Goal: Task Accomplishment & Management: Complete application form

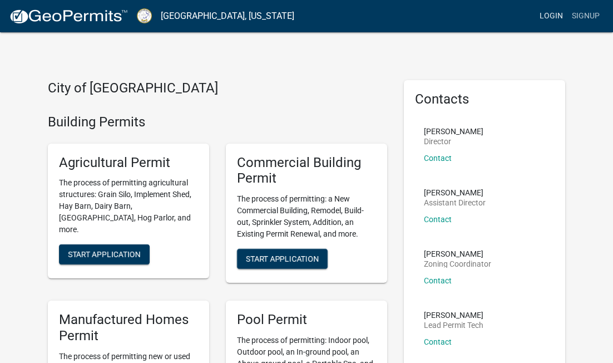
click at [553, 17] on link "Login" at bounding box center [551, 16] width 32 height 21
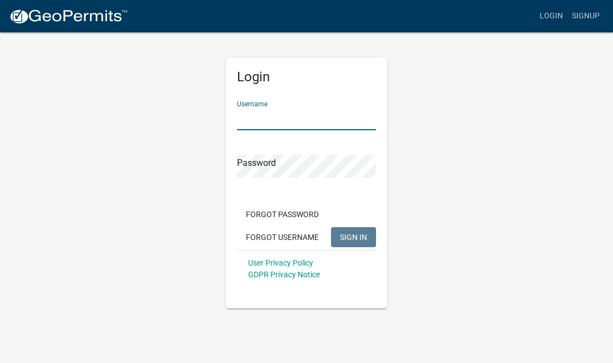
type input "Lowellwhite3"
click at [353, 236] on button "SIGN IN" at bounding box center [353, 237] width 45 height 20
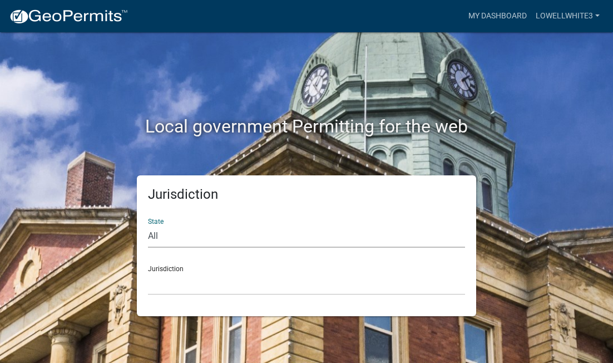
select select "[US_STATE]"
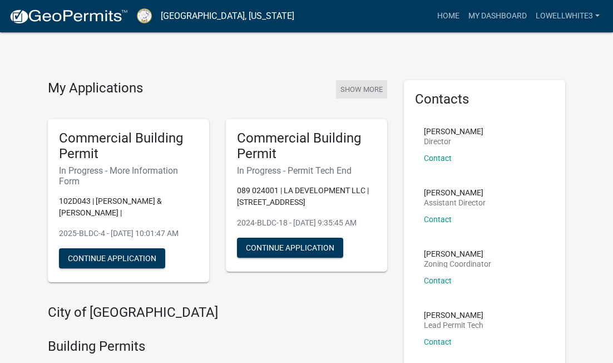
click at [360, 90] on button "Show More" at bounding box center [361, 89] width 51 height 18
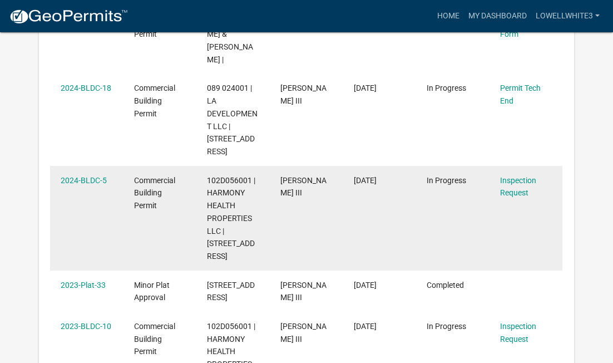
scroll to position [286, 0]
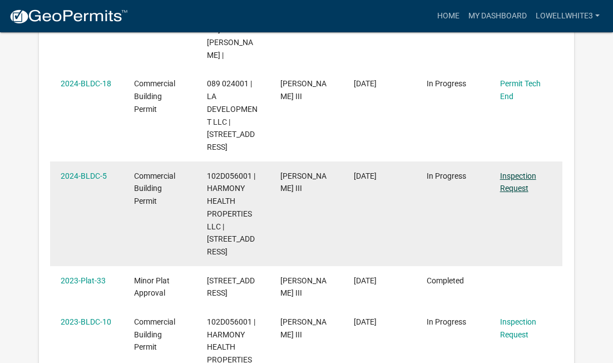
click at [519, 171] on link "Inspection Request" at bounding box center [518, 182] width 36 height 22
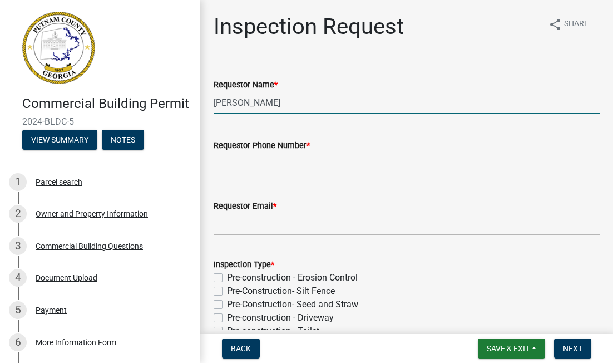
drag, startPoint x: 281, startPoint y: 102, endPoint x: 179, endPoint y: 95, distance: 102.6
click at [180, 95] on div "Commercial Building Permit 2024-BLDC-5 View Summary Notes 1 Parcel search 2 Own…" at bounding box center [306, 181] width 613 height 363
type input "[PERSON_NAME]"
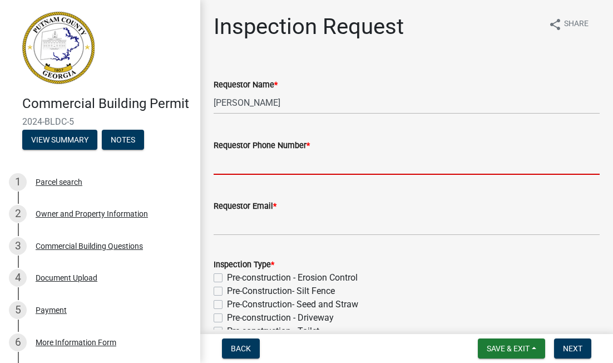
click at [257, 167] on input "Requestor Phone Number *" at bounding box center [407, 163] width 386 height 23
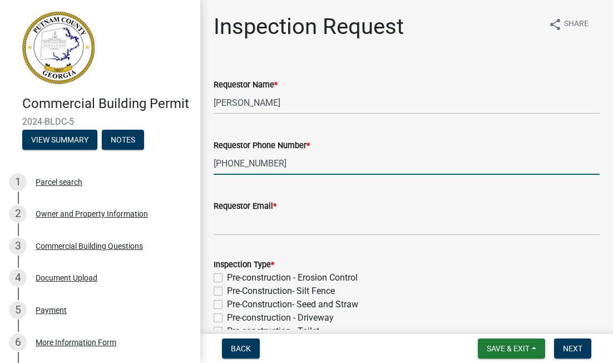
type input "[PHONE_NUMBER]"
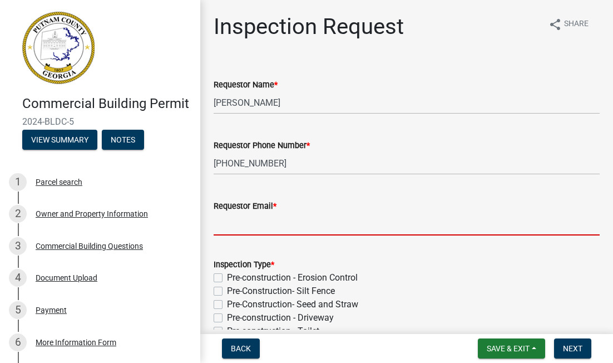
type input "[EMAIL_ADDRESS][DOMAIN_NAME]"
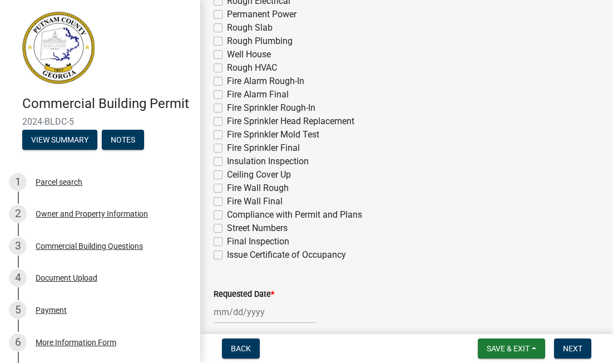
scroll to position [439, 0]
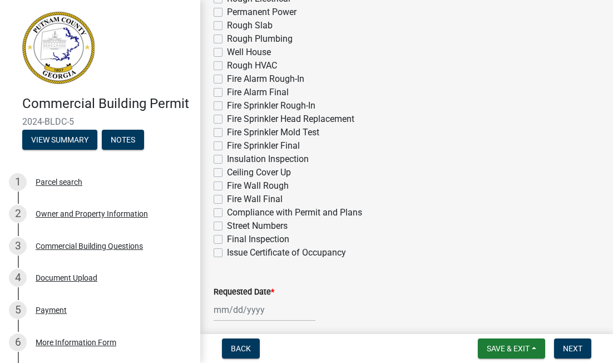
click at [227, 239] on label "Final Inspection" at bounding box center [258, 238] width 62 height 13
click at [227, 239] on input "Final Inspection" at bounding box center [230, 235] width 7 height 7
checkbox input "true"
checkbox input "false"
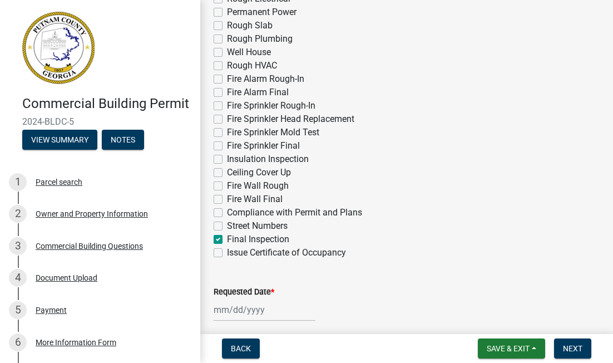
checkbox input "false"
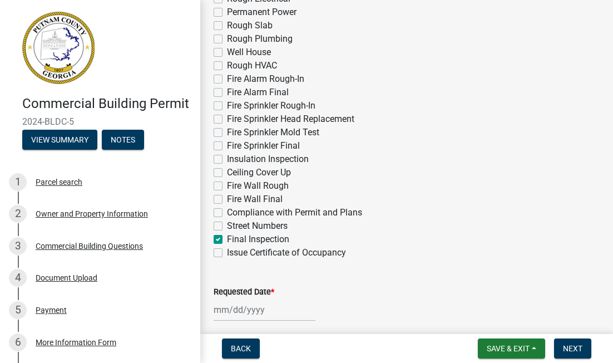
checkbox input "false"
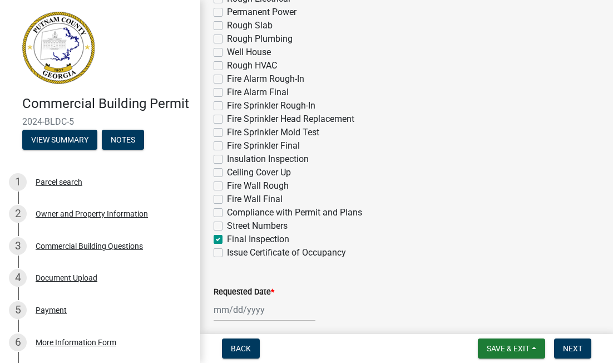
checkbox input "false"
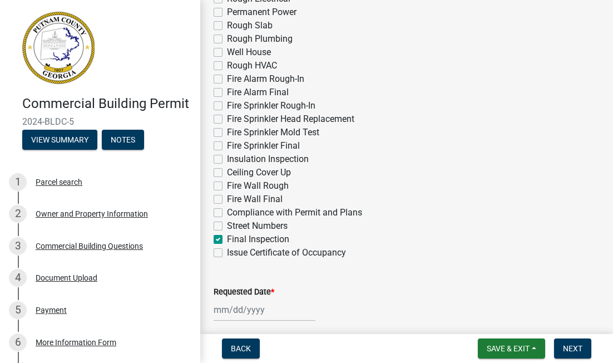
checkbox input "false"
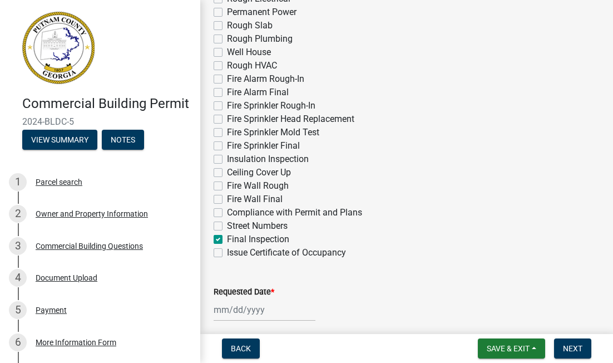
checkbox input "false"
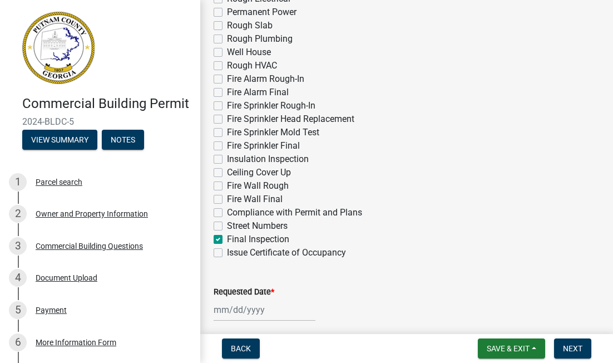
checkbox input "false"
checkbox input "true"
click at [227, 253] on label "Issue Certificate of Occupancy" at bounding box center [286, 252] width 119 height 13
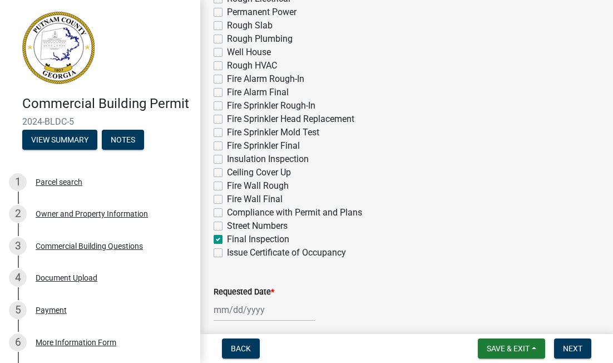
click at [227, 253] on input "Issue Certificate of Occupancy" at bounding box center [230, 249] width 7 height 7
checkbox input "true"
checkbox input "false"
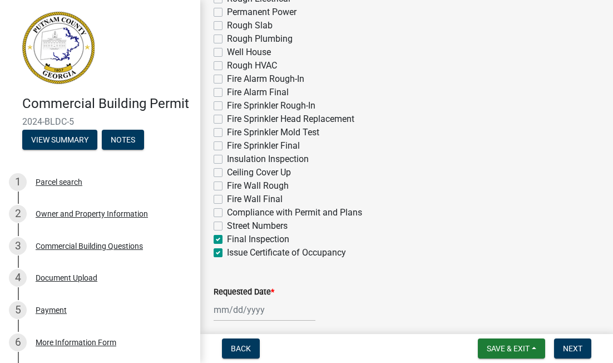
checkbox input "false"
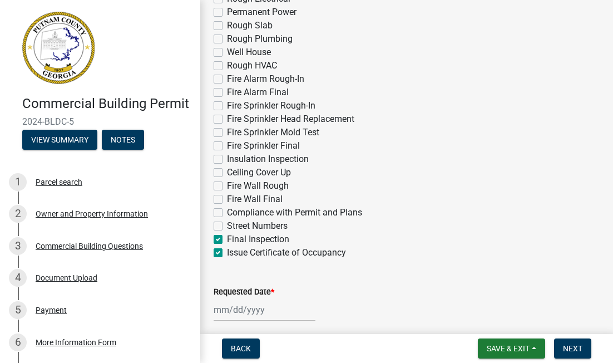
checkbox input "false"
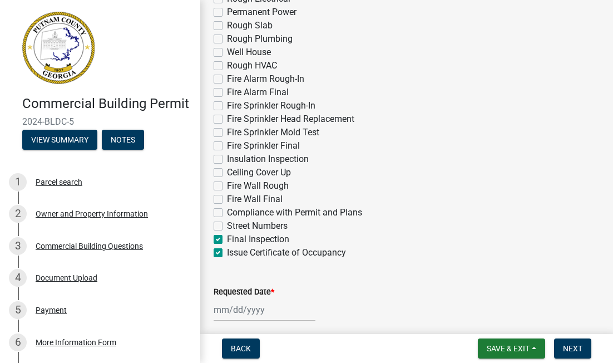
checkbox input "false"
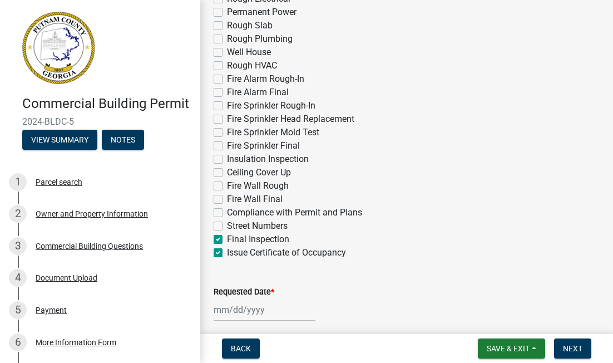
checkbox input "false"
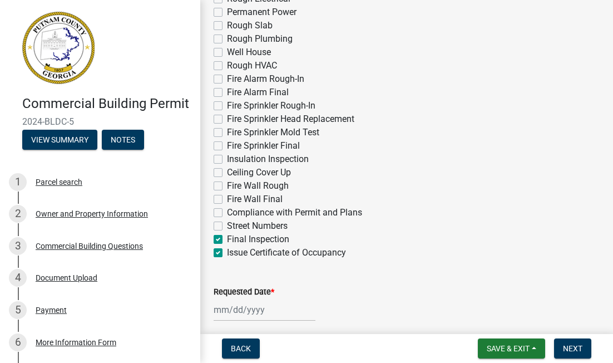
checkbox input "false"
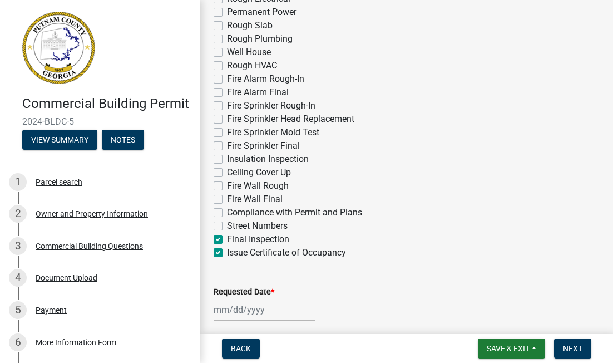
checkbox input "false"
checkbox input "true"
click at [227, 253] on label "Issue Certificate of Occupancy" at bounding box center [286, 252] width 119 height 13
click at [227, 253] on input "Issue Certificate of Occupancy" at bounding box center [230, 249] width 7 height 7
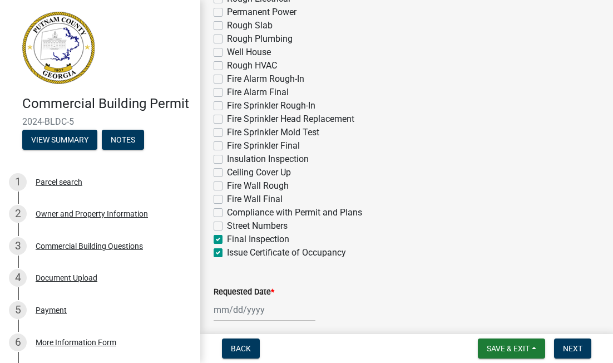
checkbox input "false"
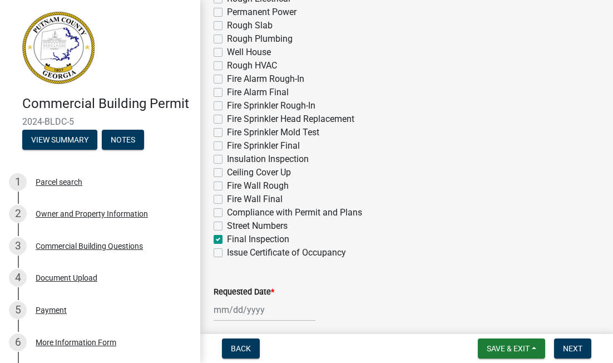
checkbox input "false"
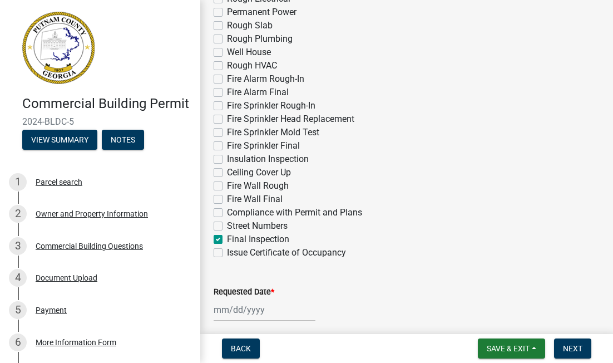
checkbox input "false"
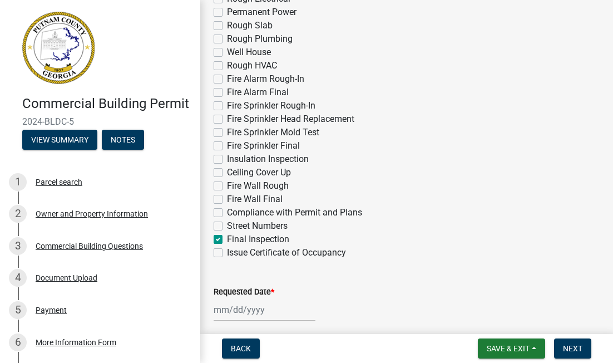
checkbox input "false"
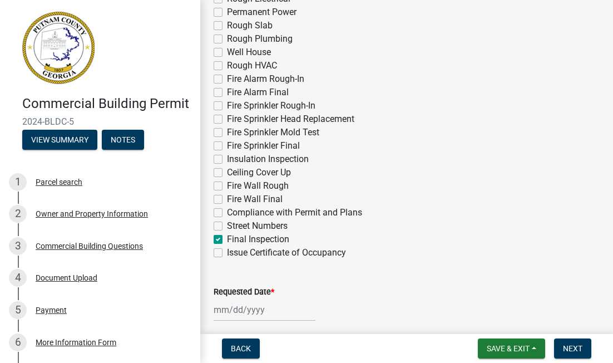
checkbox input "false"
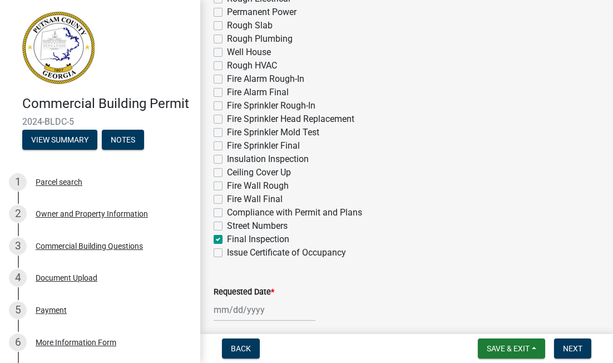
checkbox input "false"
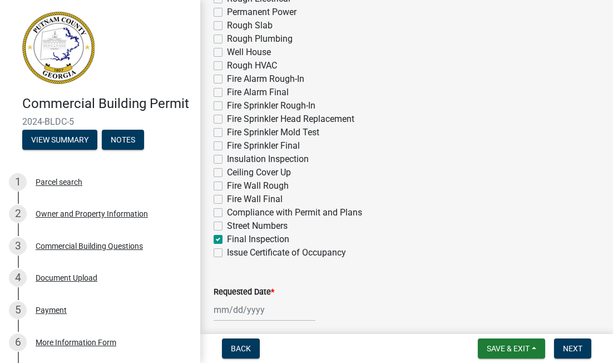
checkbox input "false"
checkbox input "true"
checkbox input "false"
click at [255, 314] on div at bounding box center [265, 309] width 102 height 23
select select "8"
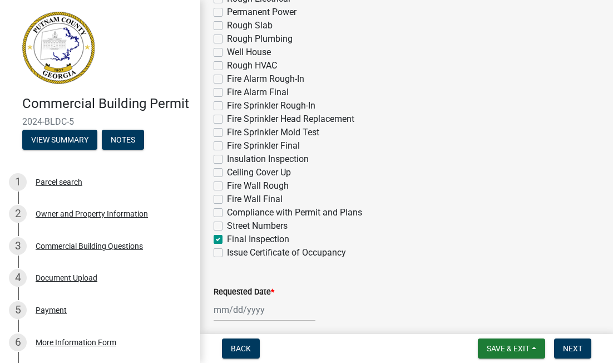
select select "2025"
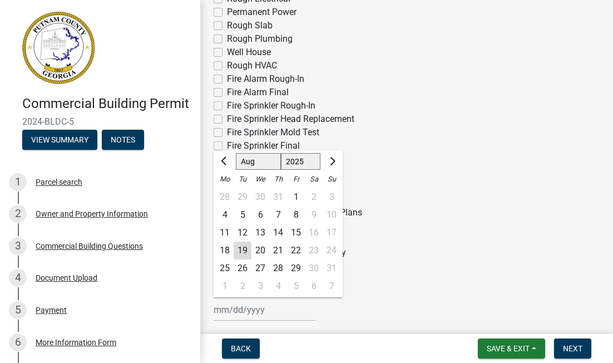
click at [260, 249] on div "20" at bounding box center [260, 250] width 18 height 18
type input "[DATE]"
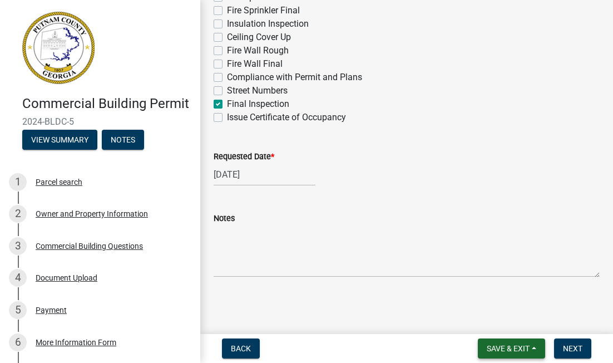
scroll to position [574, 0]
click at [514, 342] on button "Save & Exit" at bounding box center [511, 348] width 67 height 20
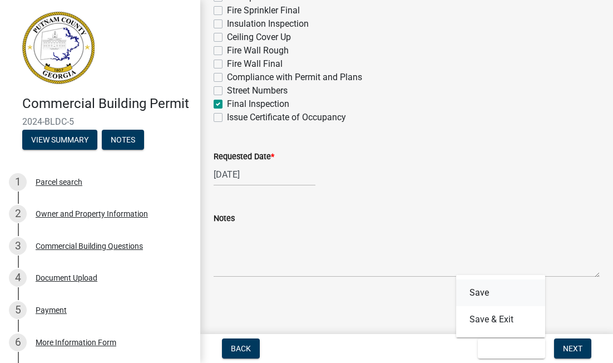
click at [480, 291] on button "Save" at bounding box center [500, 292] width 89 height 27
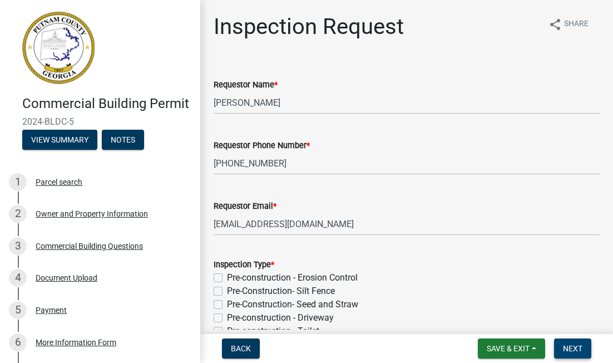
scroll to position [0, 0]
click at [572, 349] on span "Next" at bounding box center [572, 348] width 19 height 9
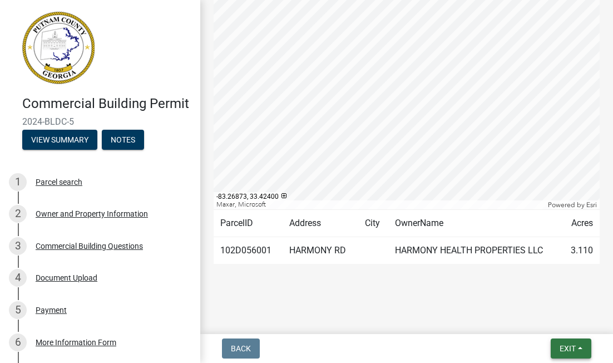
click at [576, 348] on span "Exit" at bounding box center [568, 348] width 16 height 9
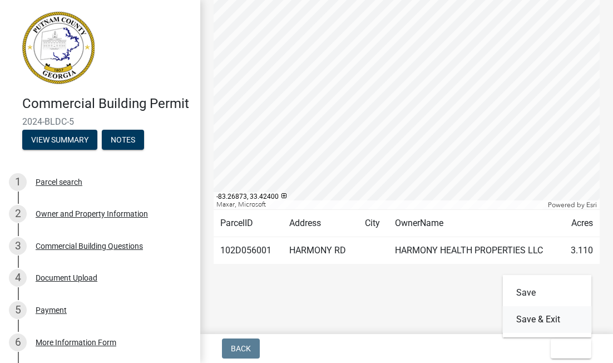
click at [535, 316] on button "Save & Exit" at bounding box center [547, 319] width 89 height 27
